Goal: Find contact information: Find contact information

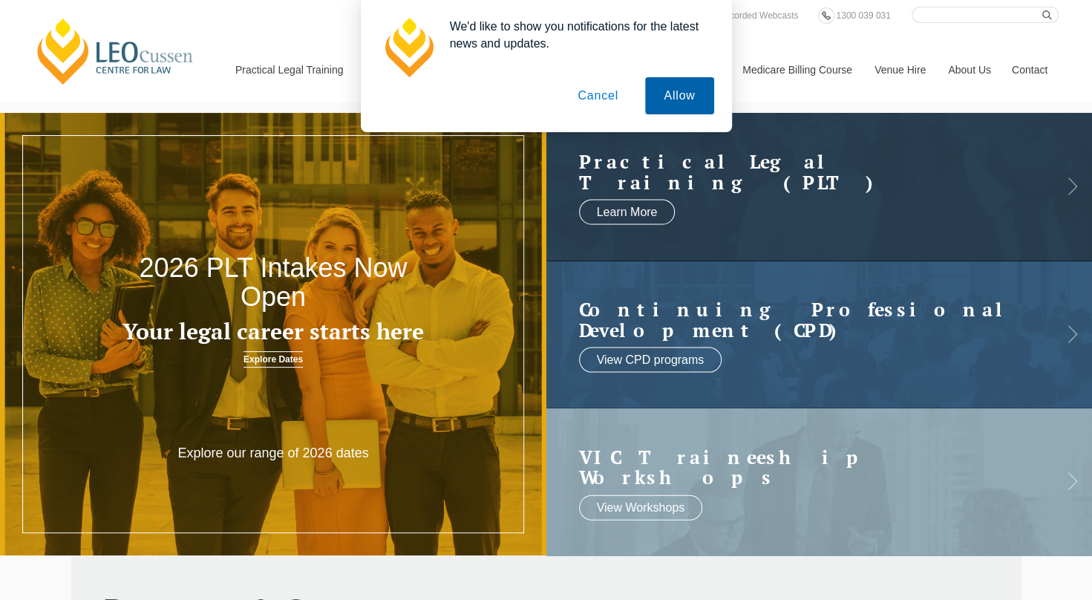
click at [685, 104] on button "Allow" at bounding box center [679, 95] width 68 height 37
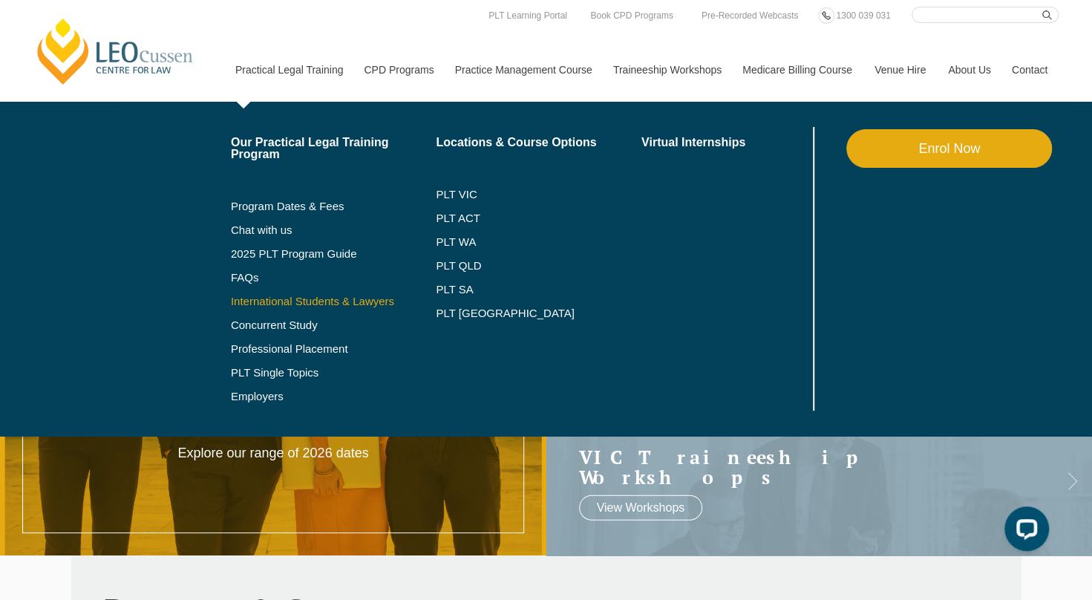
click at [301, 303] on link "International Students & Lawyers" at bounding box center [334, 301] width 206 height 12
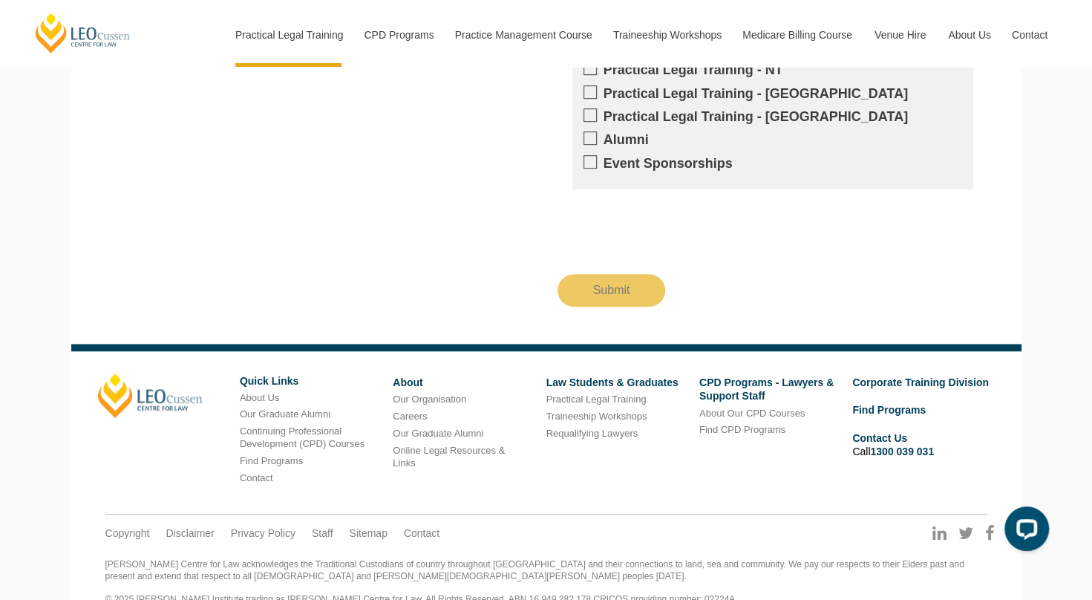
scroll to position [3840, 0]
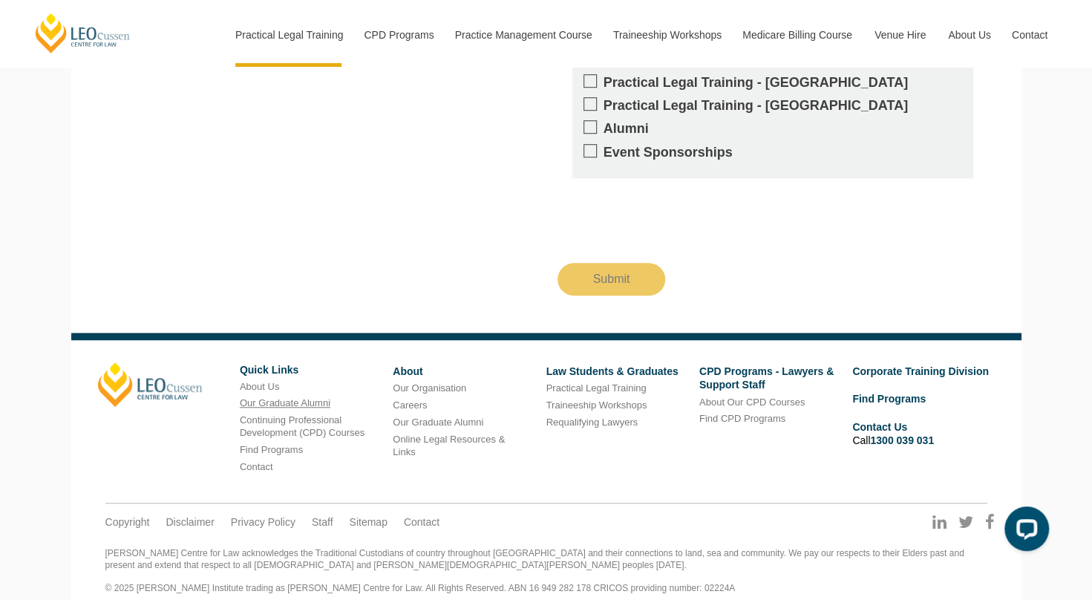
click at [310, 397] on link "Our Graduate Alumni" at bounding box center [285, 402] width 91 height 11
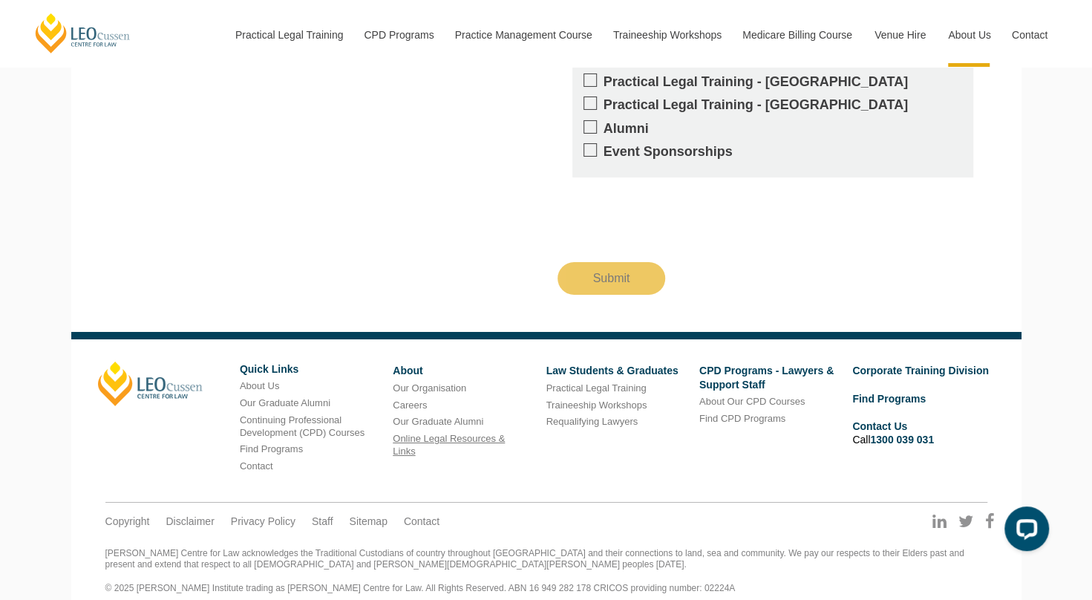
scroll to position [2967, 0]
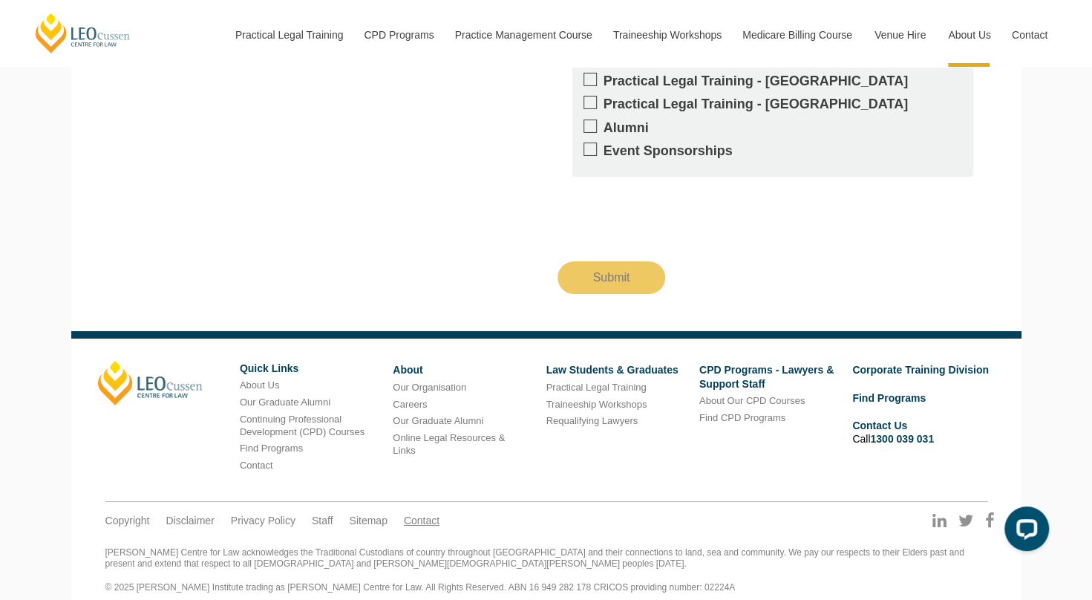
click at [425, 514] on link "Contact" at bounding box center [422, 520] width 36 height 13
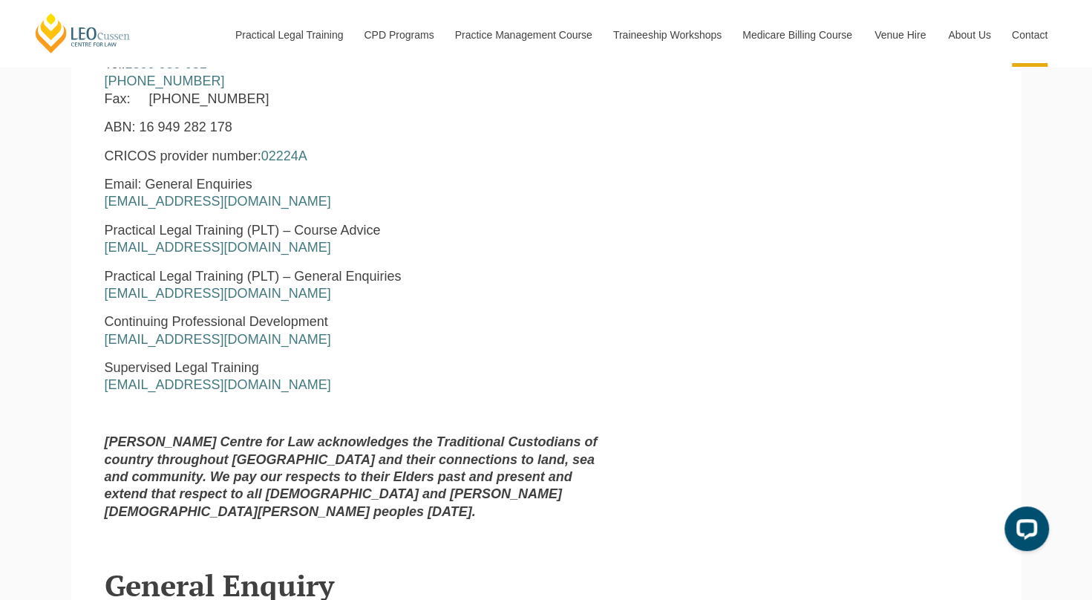
scroll to position [760, 0]
drag, startPoint x: 295, startPoint y: 203, endPoint x: 107, endPoint y: 202, distance: 187.8
click at [107, 202] on p "Email: General Enquiries [EMAIL_ADDRESS][DOMAIN_NAME]" at bounding box center [358, 192] width 506 height 35
copy link "[EMAIL_ADDRESS][DOMAIN_NAME]"
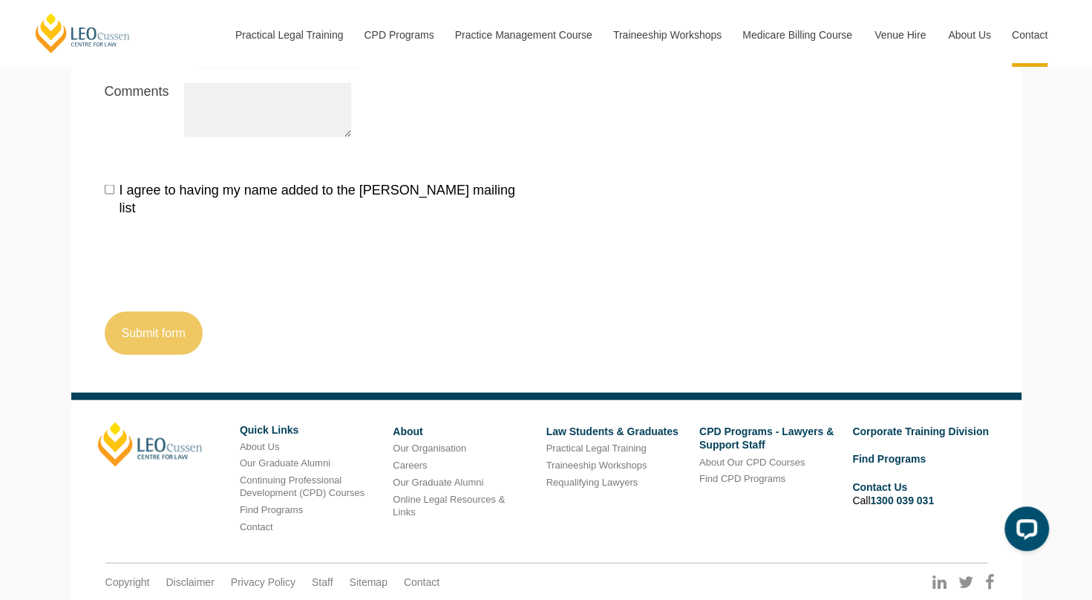
scroll to position [1743, 0]
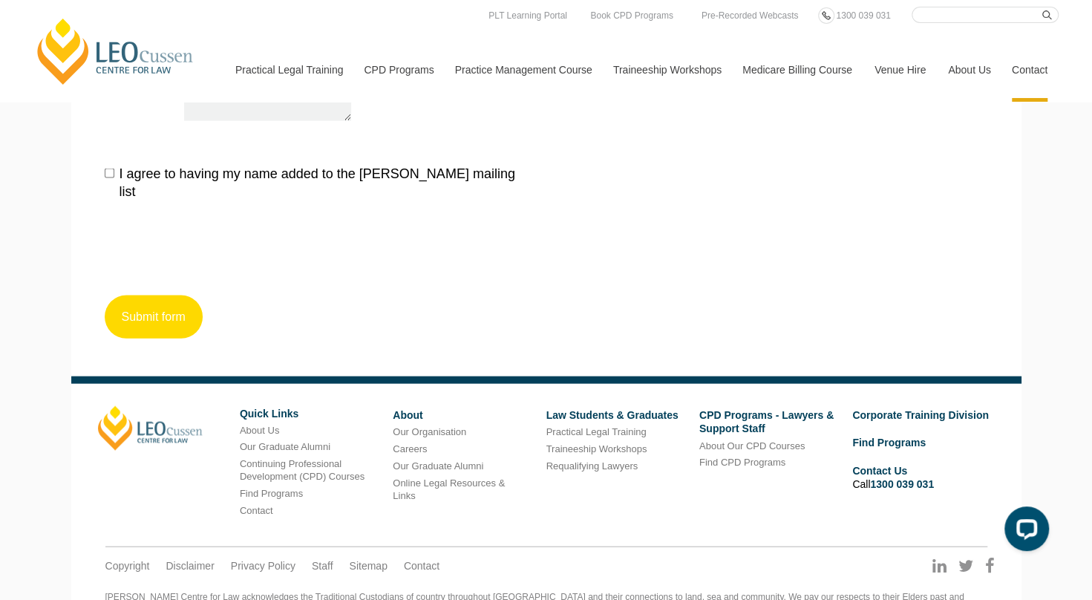
click at [158, 295] on button "Submit form" at bounding box center [154, 316] width 98 height 43
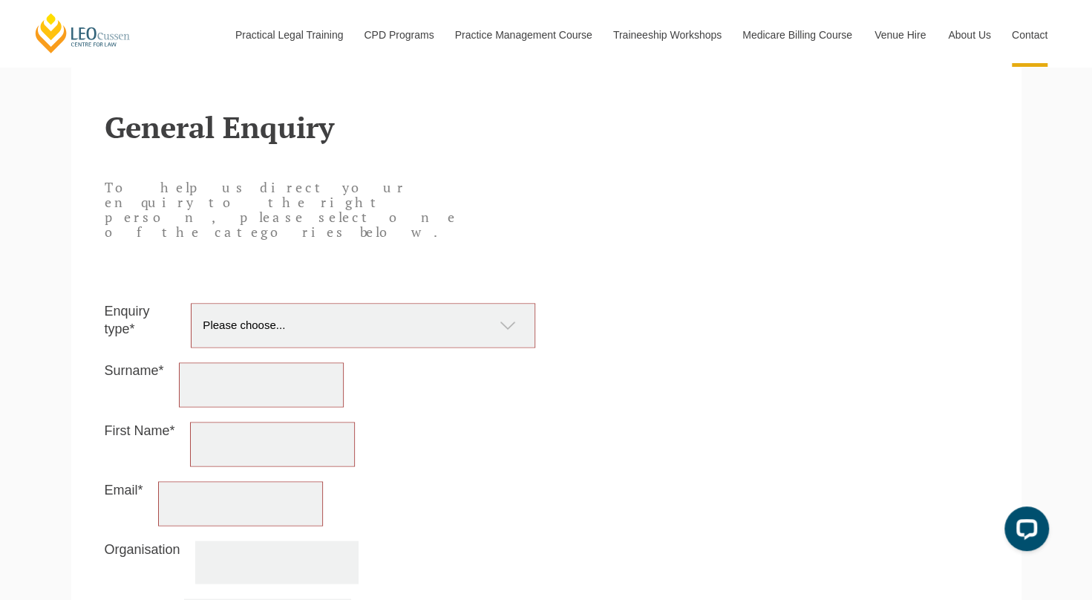
scroll to position [1219, 0]
